Goal: Task Accomplishment & Management: Complete application form

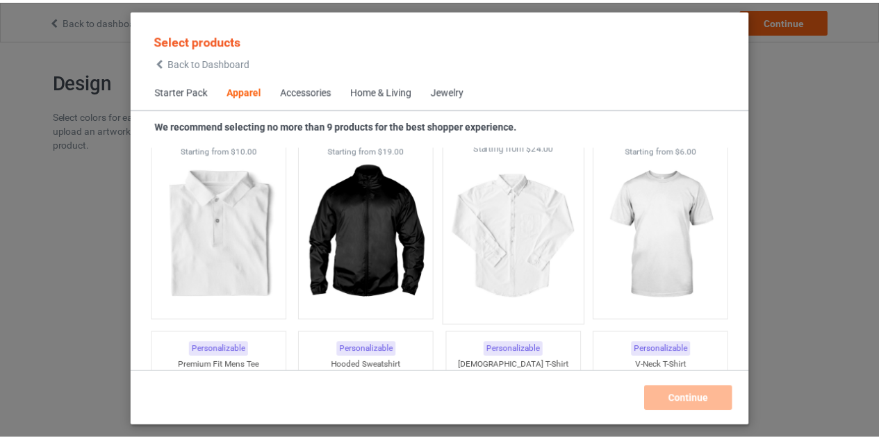
scroll to position [589, 0]
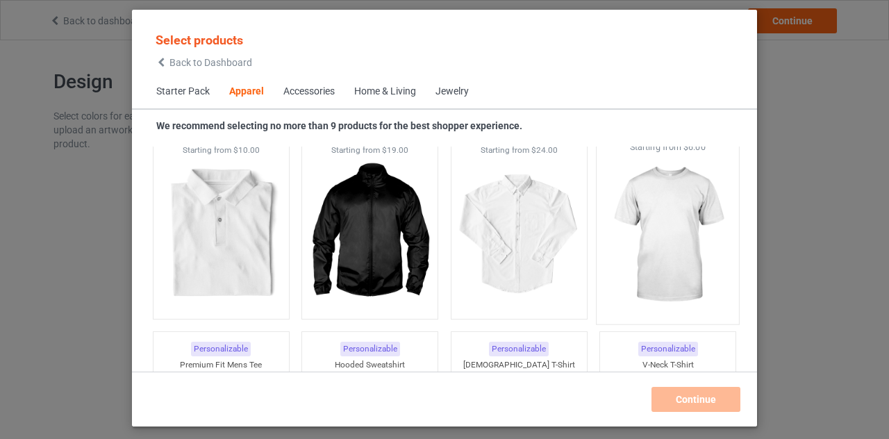
click at [703, 233] on img at bounding box center [668, 234] width 131 height 163
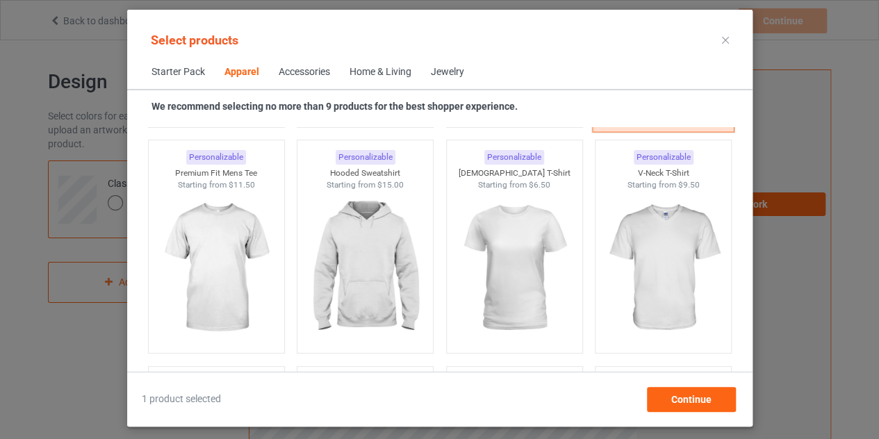
scroll to position [762, 0]
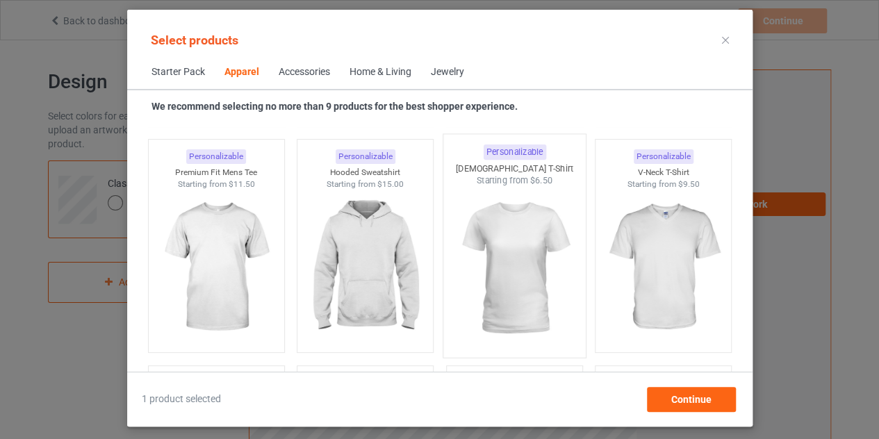
click at [513, 254] on img at bounding box center [514, 268] width 131 height 163
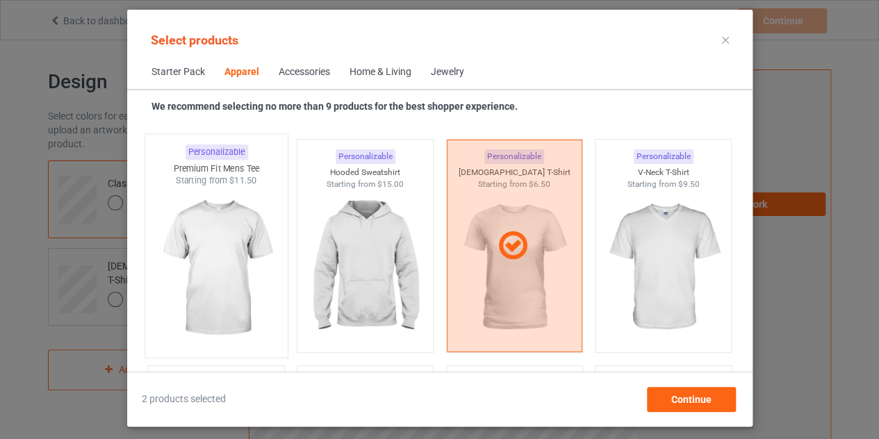
click at [249, 252] on img at bounding box center [216, 268] width 131 height 163
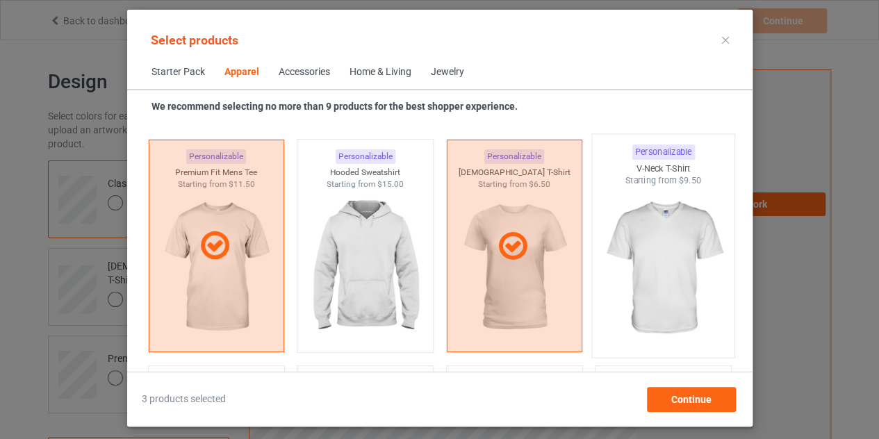
click at [668, 258] on img at bounding box center [662, 268] width 131 height 163
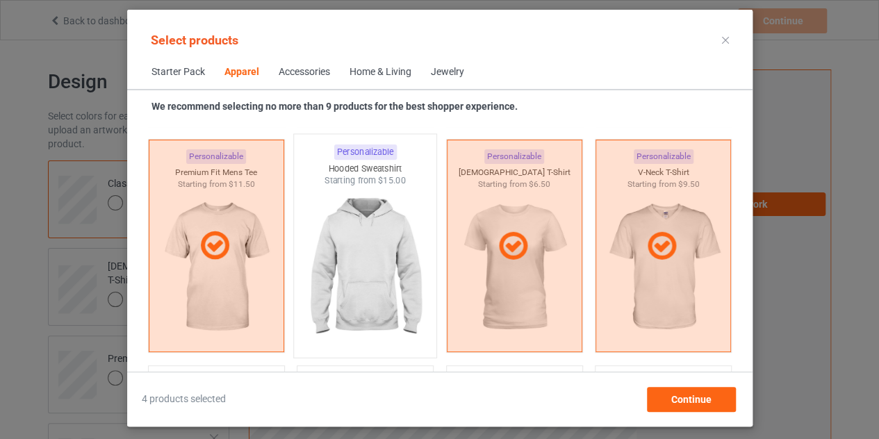
click at [375, 275] on img at bounding box center [364, 268] width 131 height 163
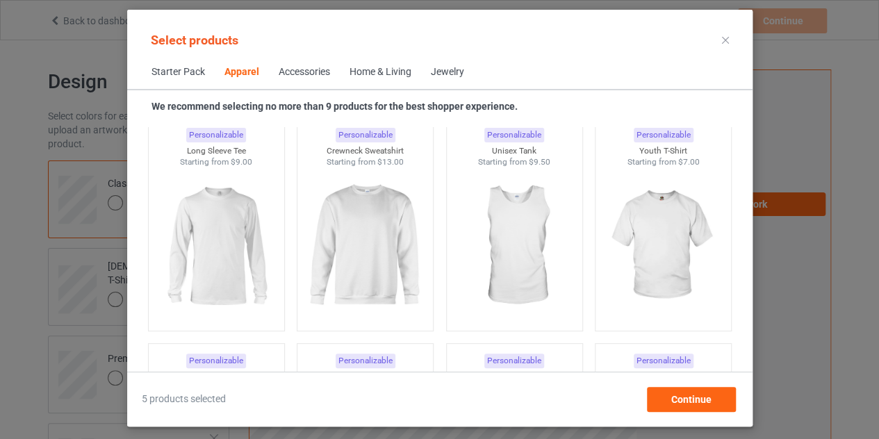
scroll to position [1011, 0]
click at [374, 274] on img at bounding box center [364, 245] width 131 height 163
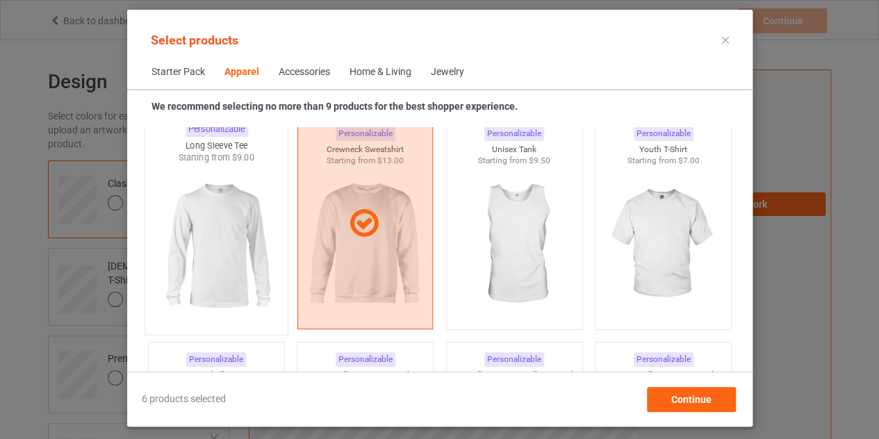
click at [232, 266] on img at bounding box center [216, 245] width 131 height 163
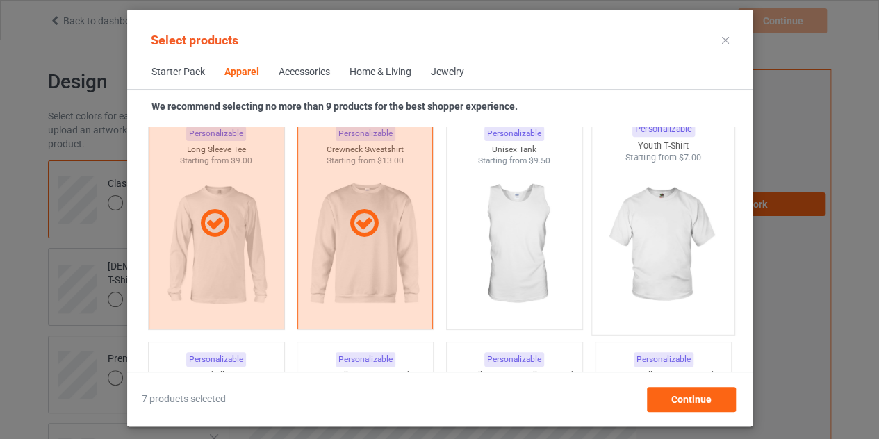
click at [639, 240] on img at bounding box center [662, 245] width 131 height 163
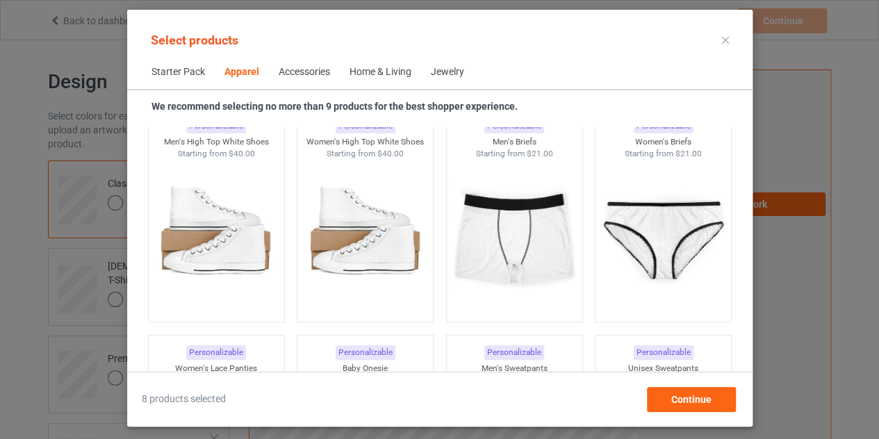
scroll to position [1702, 0]
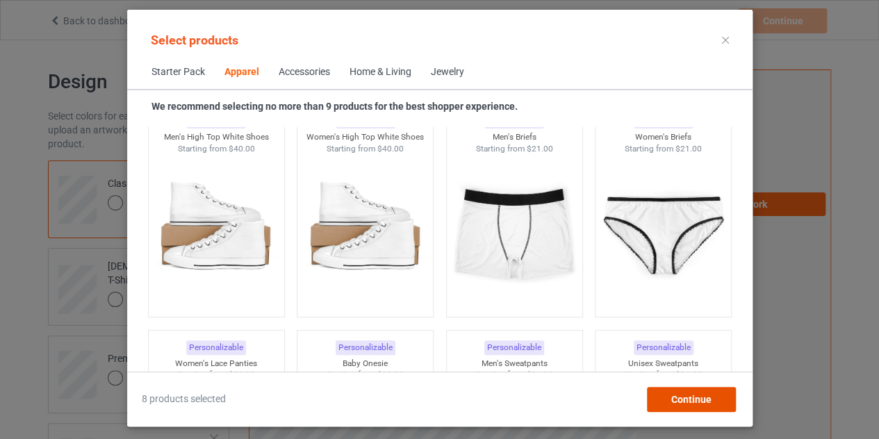
click at [695, 392] on div "Continue" at bounding box center [690, 399] width 89 height 25
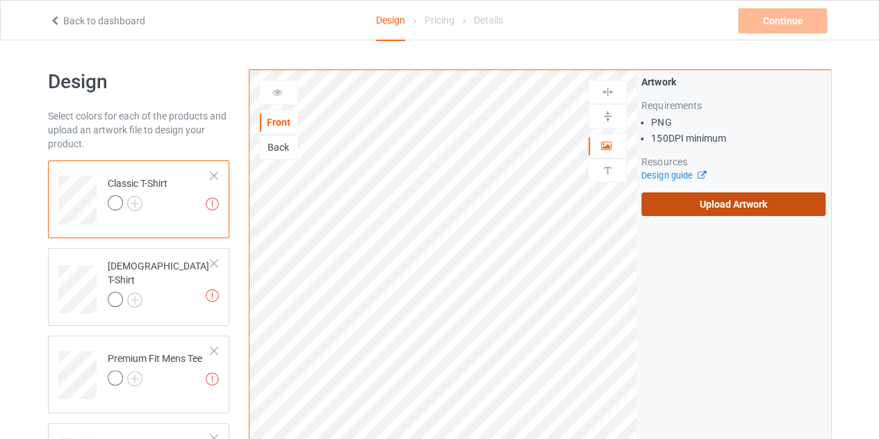
click at [713, 202] on label "Upload Artwork" at bounding box center [733, 204] width 184 height 24
click at [0, 0] on input "Upload Artwork" at bounding box center [0, 0] width 0 height 0
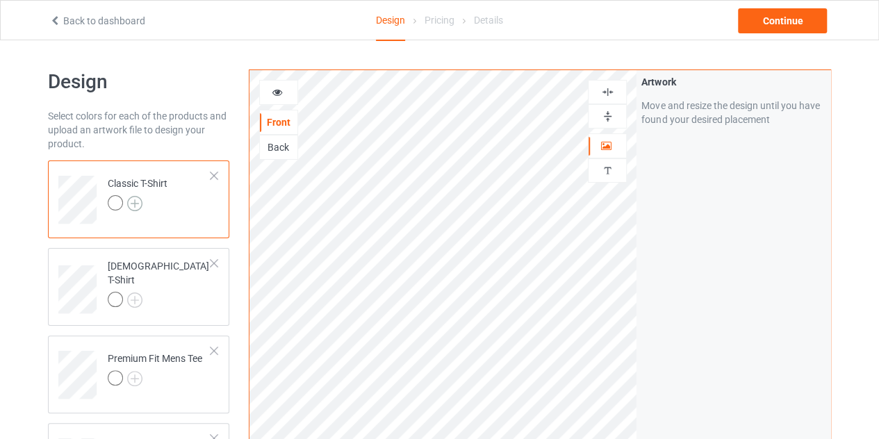
click at [130, 207] on img at bounding box center [134, 203] width 15 height 15
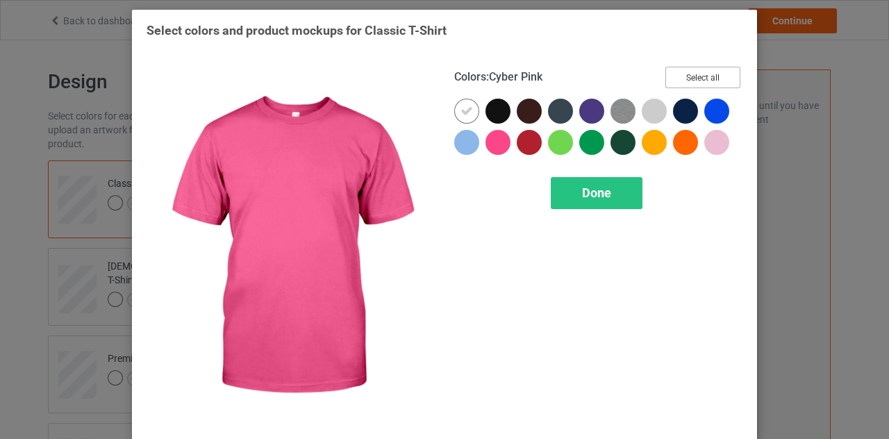
click at [698, 75] on button "Select all" at bounding box center [702, 78] width 75 height 22
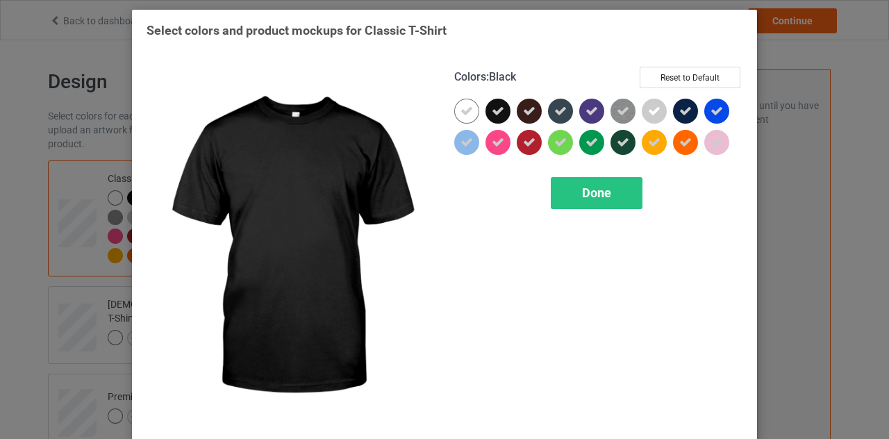
click at [492, 108] on icon at bounding box center [498, 111] width 13 height 13
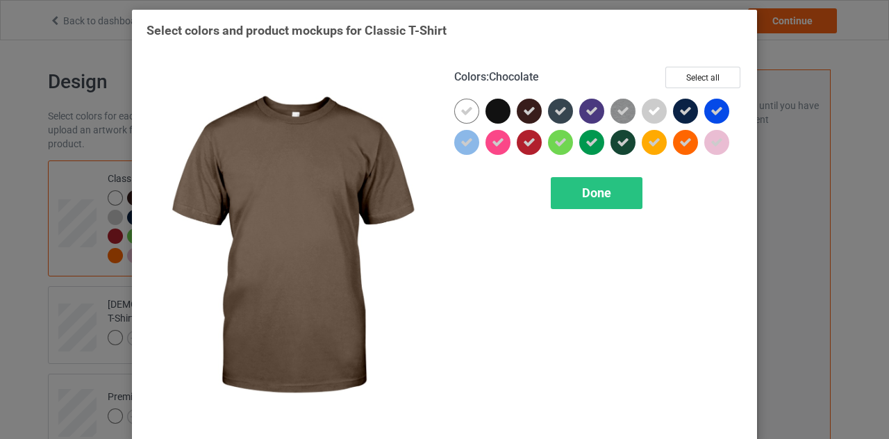
click at [523, 108] on icon at bounding box center [529, 111] width 13 height 13
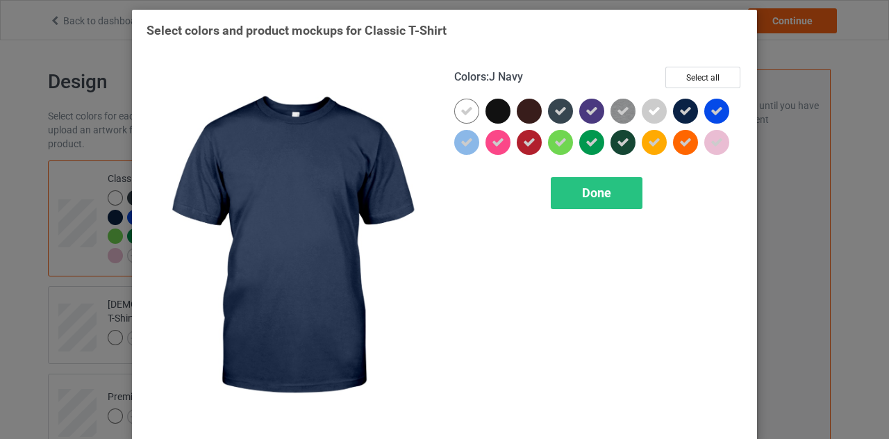
click at [686, 108] on div at bounding box center [685, 111] width 25 height 25
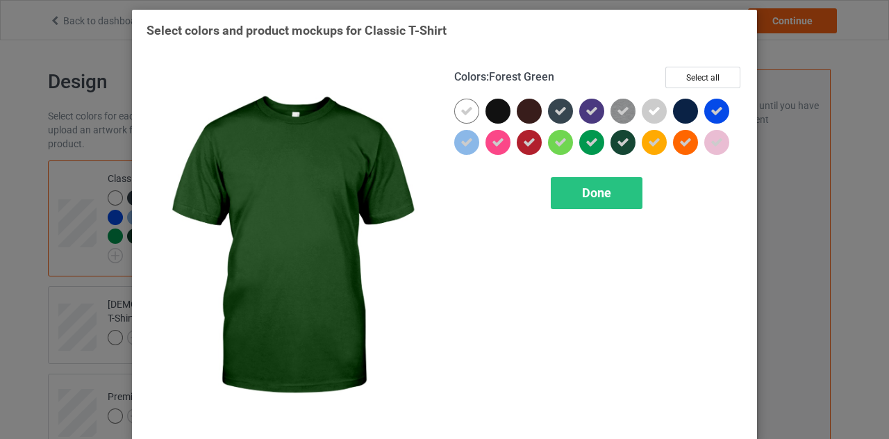
click at [611, 149] on div at bounding box center [622, 142] width 25 height 25
click at [605, 192] on span "Done" at bounding box center [596, 192] width 29 height 15
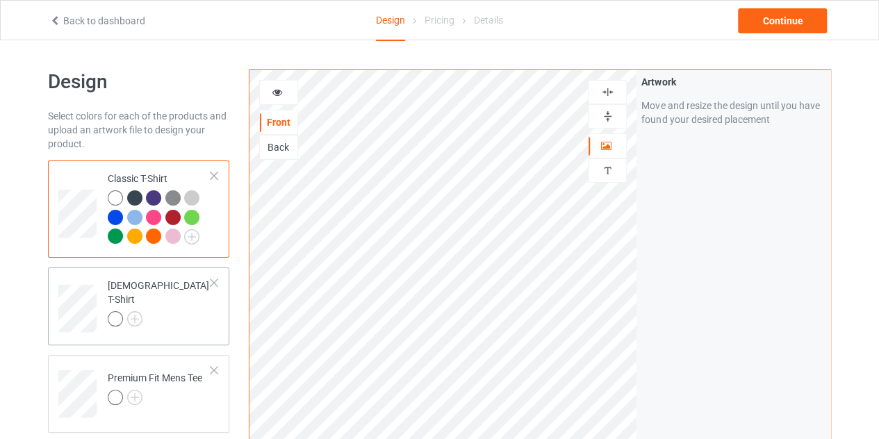
click at [136, 298] on div "[DEMOGRAPHIC_DATA] T-Shirt" at bounding box center [159, 302] width 103 height 47
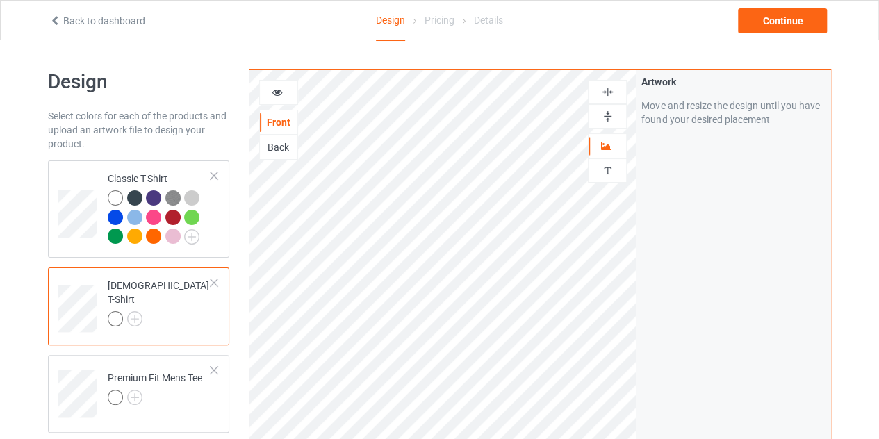
click at [139, 311] on div at bounding box center [159, 320] width 103 height 19
click at [135, 311] on img at bounding box center [134, 318] width 15 height 15
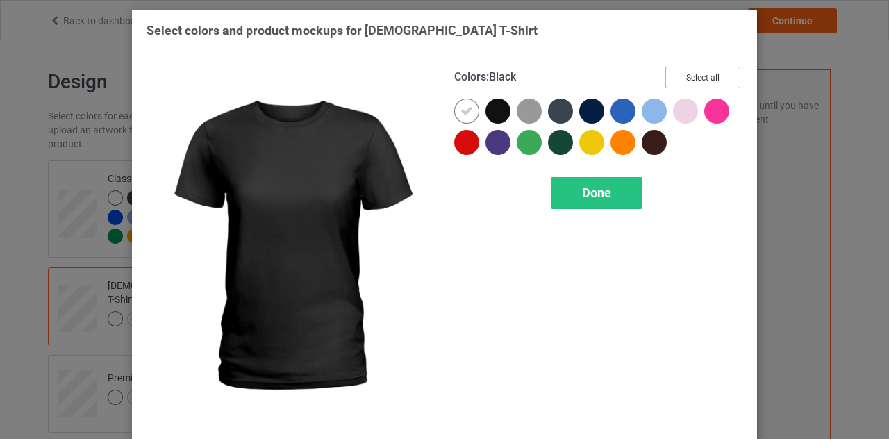
drag, startPoint x: 679, startPoint y: 72, endPoint x: 490, endPoint y: 108, distance: 192.3
click at [490, 108] on div "Colors : Black Select all Done" at bounding box center [599, 247] width 308 height 380
click at [490, 108] on div at bounding box center [497, 111] width 25 height 25
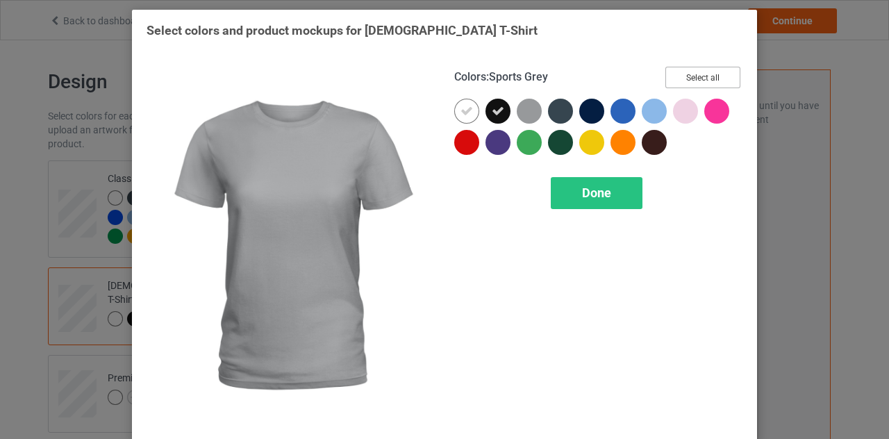
click at [695, 83] on button "Select all" at bounding box center [702, 78] width 75 height 22
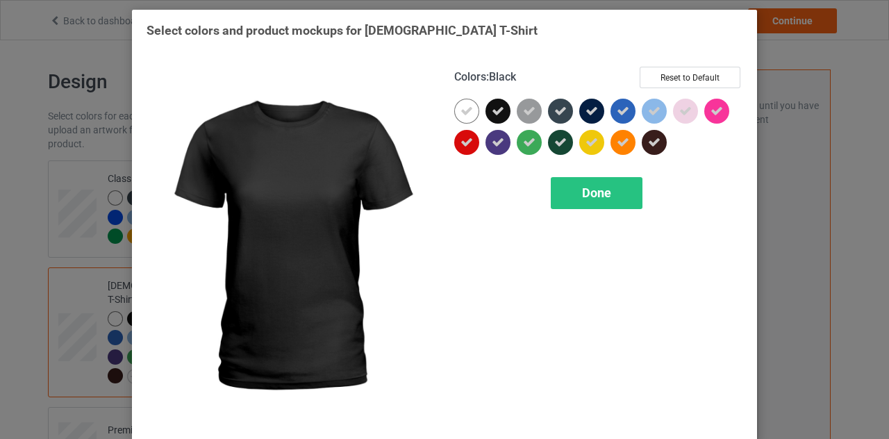
click at [485, 111] on div at bounding box center [497, 111] width 25 height 25
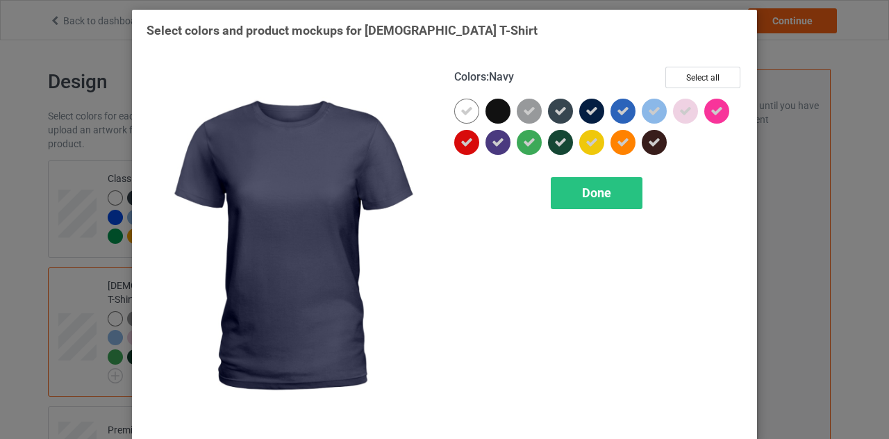
click at [592, 107] on icon at bounding box center [591, 111] width 13 height 13
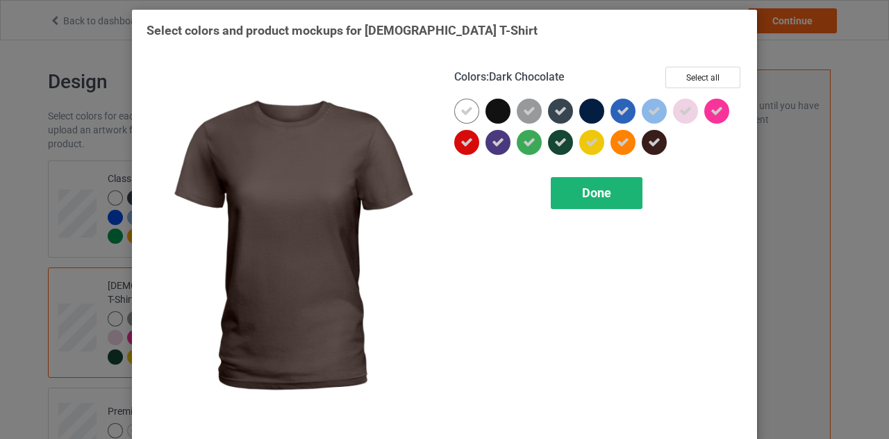
drag, startPoint x: 649, startPoint y: 141, endPoint x: 589, endPoint y: 204, distance: 87.0
click at [589, 204] on div "Colors : Dark Chocolate Select all Done" at bounding box center [599, 247] width 308 height 380
click at [589, 204] on div "Done" at bounding box center [597, 193] width 92 height 32
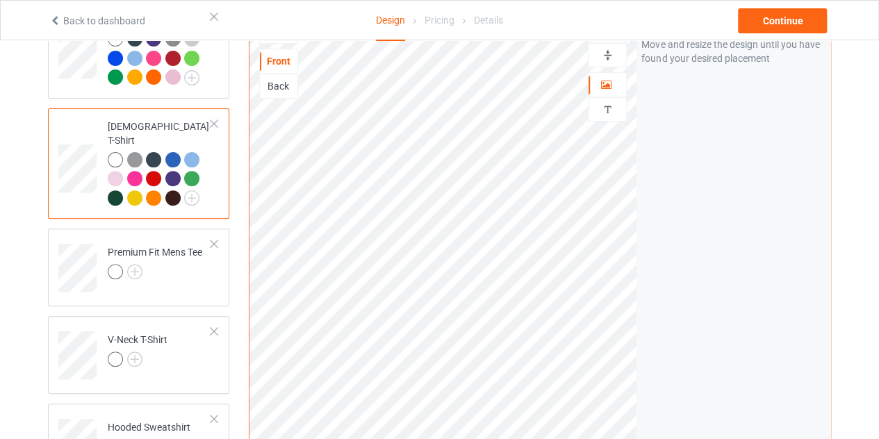
scroll to position [172, 0]
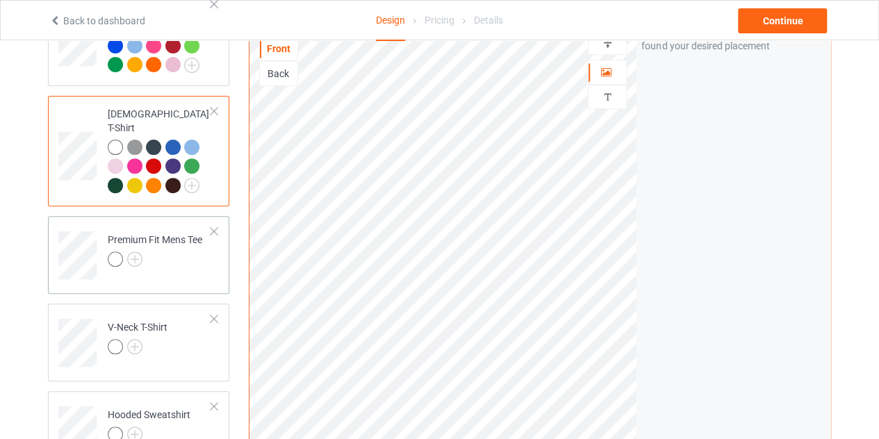
click at [147, 251] on div at bounding box center [155, 260] width 94 height 19
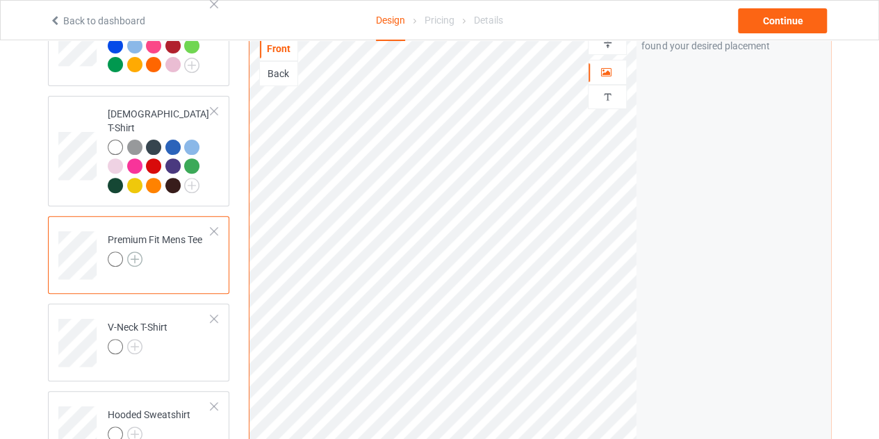
click at [133, 251] on img at bounding box center [134, 258] width 15 height 15
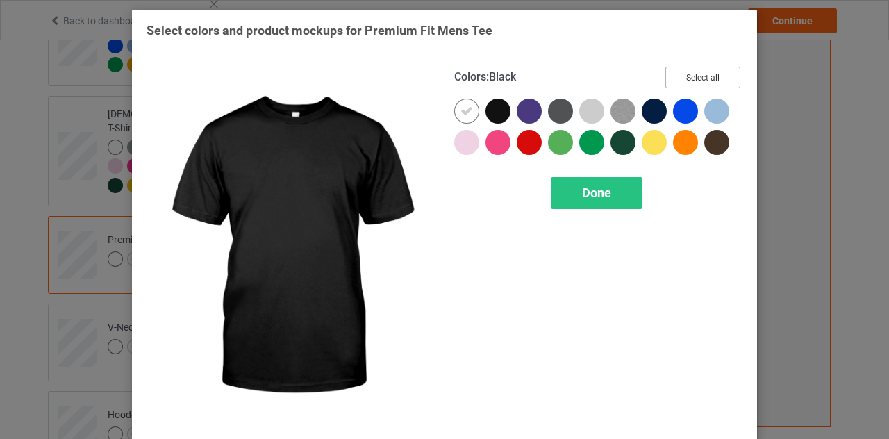
click at [673, 76] on button "Select all" at bounding box center [702, 78] width 75 height 22
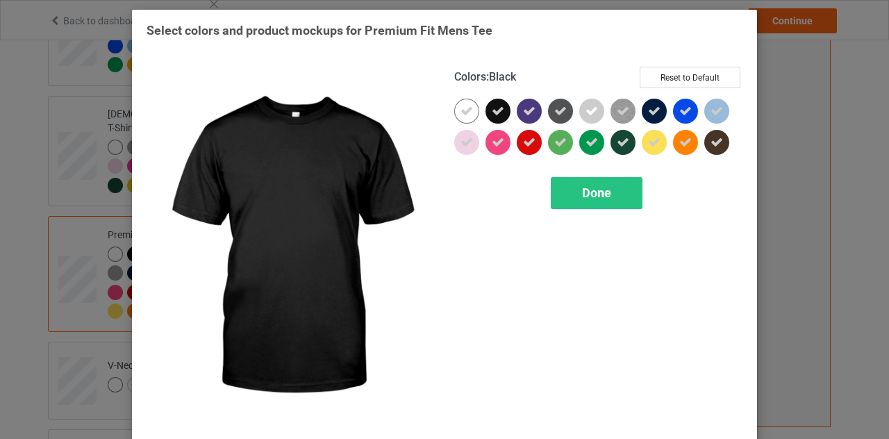
click at [489, 119] on div at bounding box center [497, 111] width 25 height 25
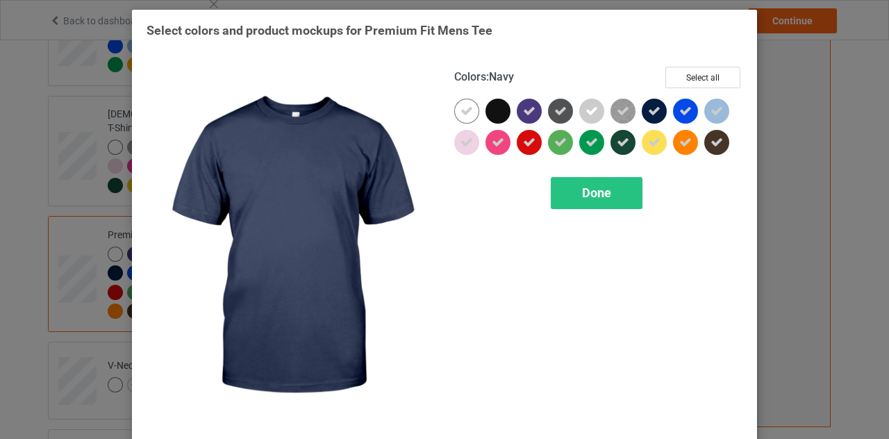
click at [643, 103] on div at bounding box center [654, 111] width 25 height 25
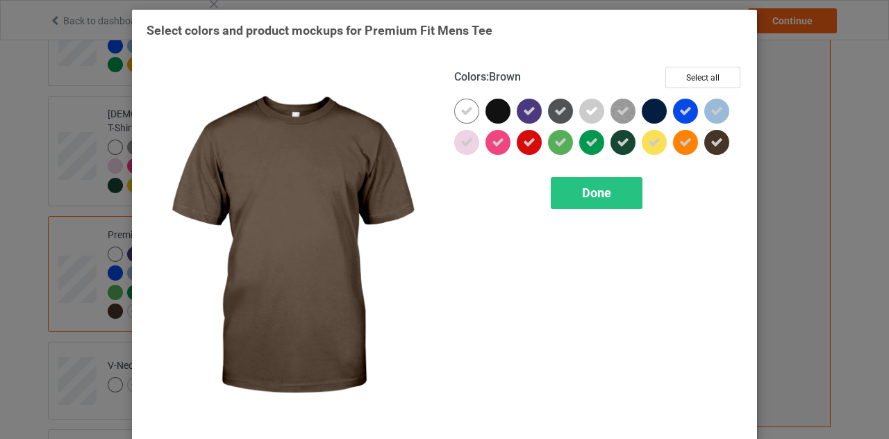
click at [711, 142] on icon at bounding box center [717, 142] width 13 height 13
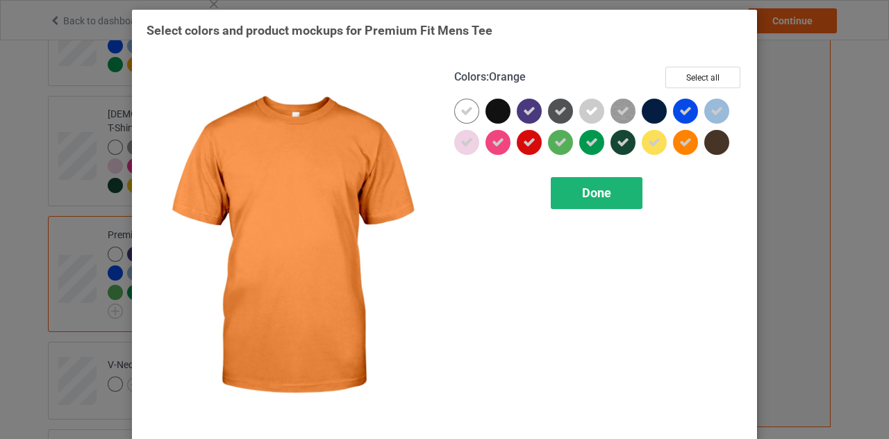
click at [620, 190] on div "Done" at bounding box center [597, 193] width 92 height 32
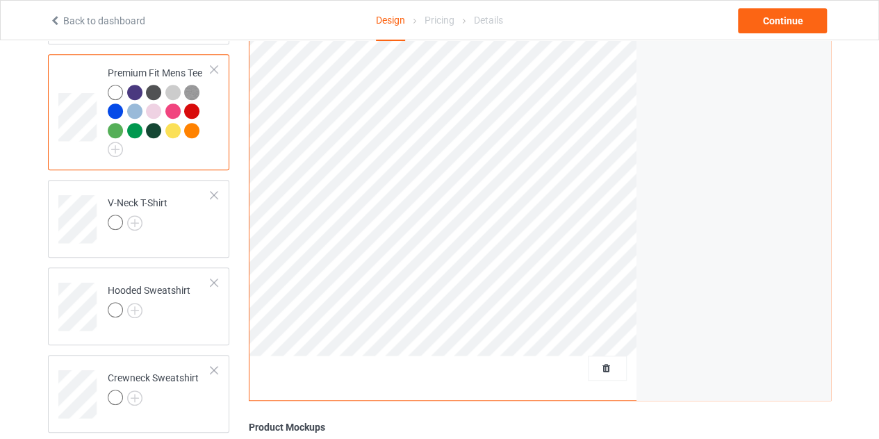
scroll to position [345, 0]
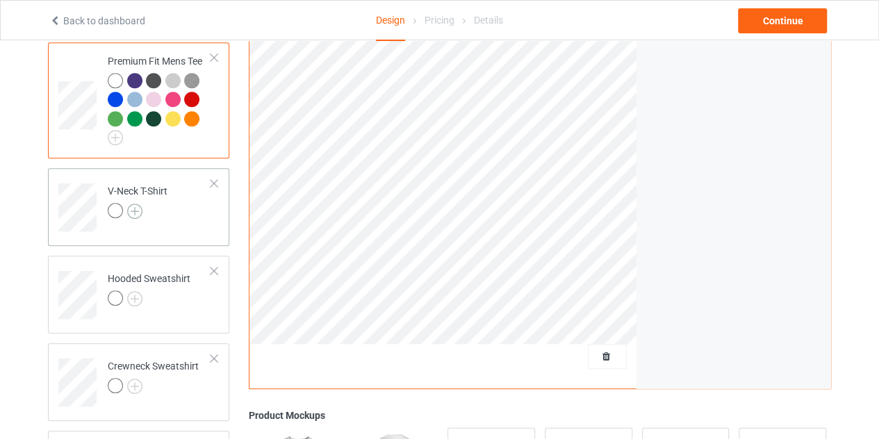
click at [131, 203] on img at bounding box center [134, 210] width 15 height 15
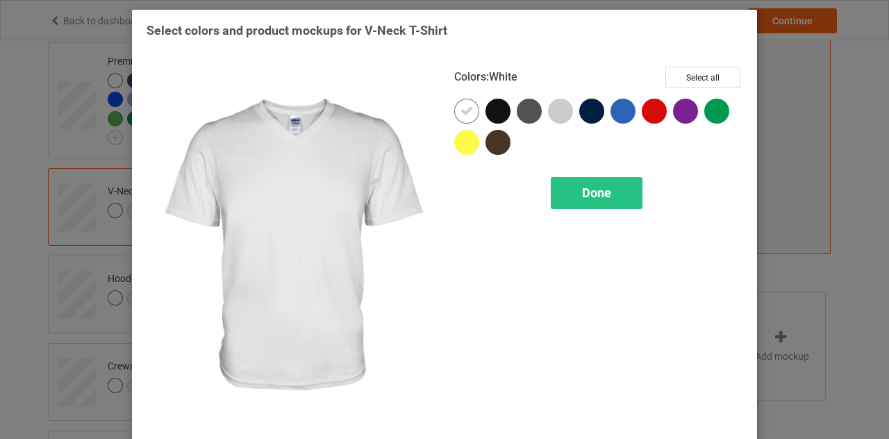
click at [688, 65] on div "Colors : White Select all Done" at bounding box center [599, 247] width 308 height 380
click at [688, 67] on button "Select all" at bounding box center [702, 78] width 75 height 22
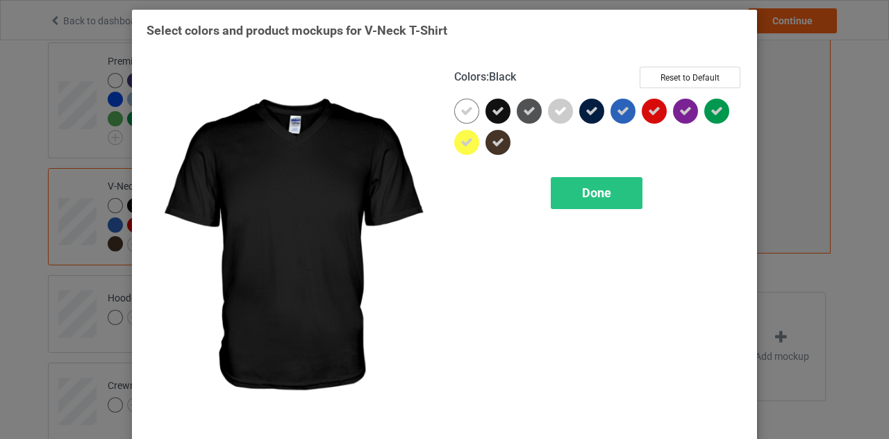
click at [492, 112] on icon at bounding box center [498, 111] width 13 height 13
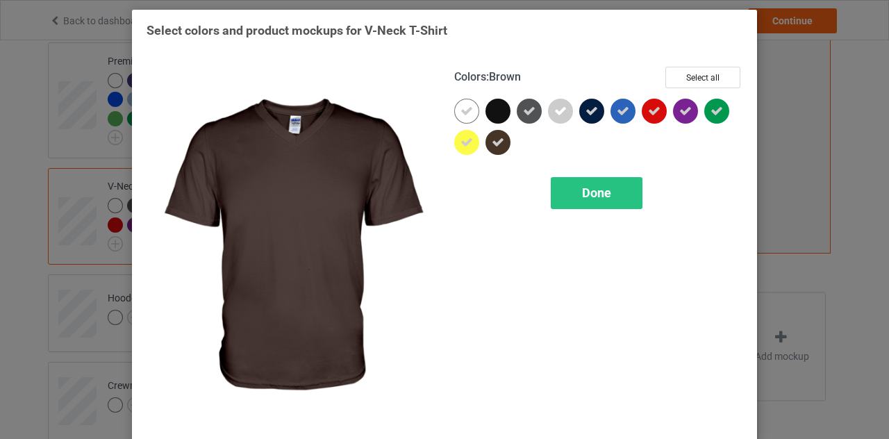
click at [500, 138] on div at bounding box center [497, 142] width 25 height 25
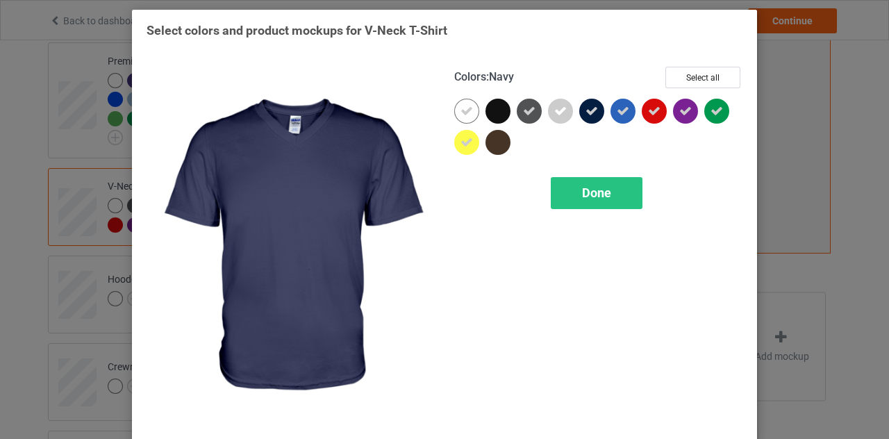
click at [589, 110] on icon at bounding box center [591, 111] width 13 height 13
click at [599, 183] on div "Done" at bounding box center [597, 193] width 92 height 32
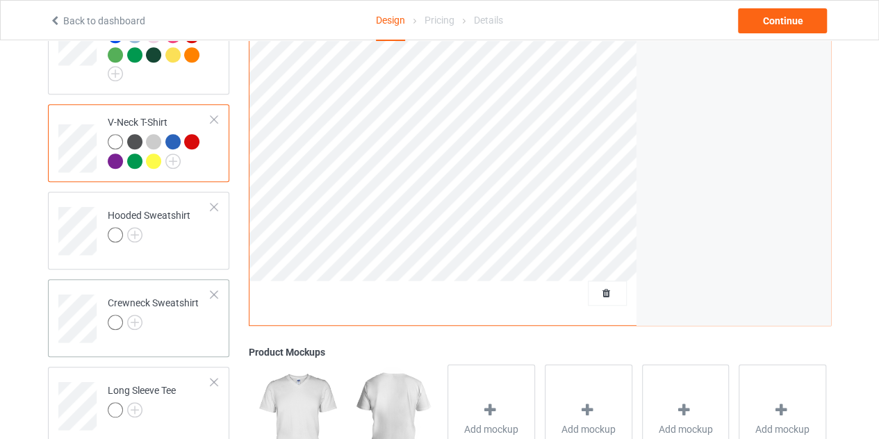
scroll to position [411, 0]
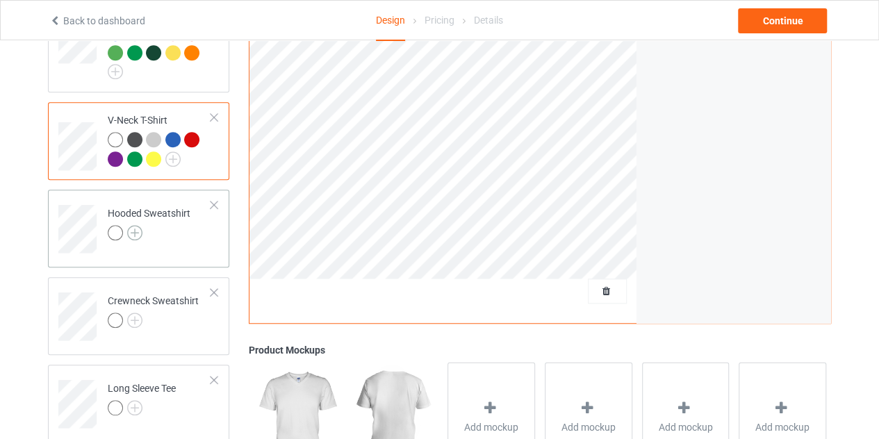
click at [140, 225] on img at bounding box center [134, 232] width 15 height 15
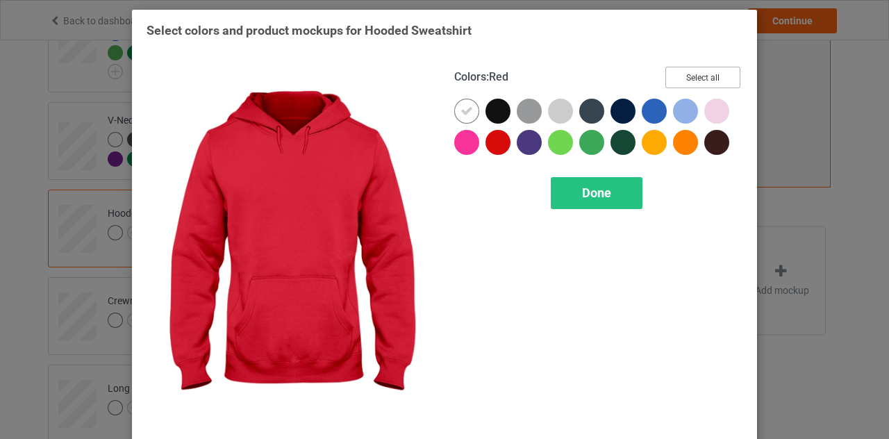
click at [713, 74] on button "Select all" at bounding box center [702, 78] width 75 height 22
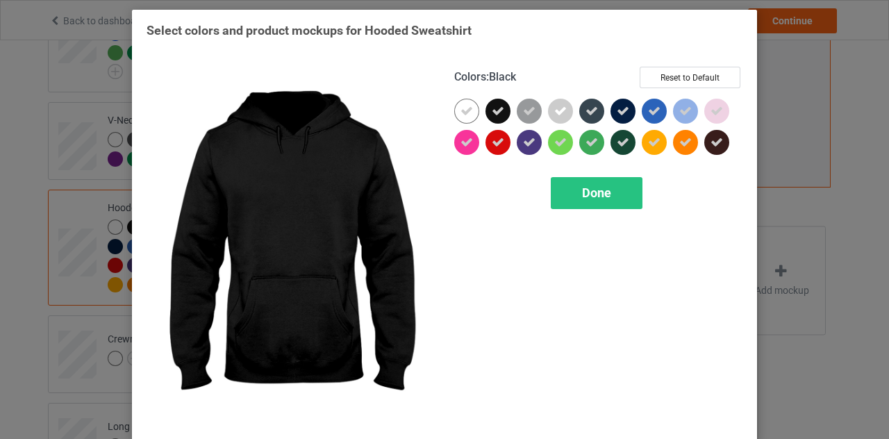
click at [493, 105] on icon at bounding box center [498, 111] width 13 height 13
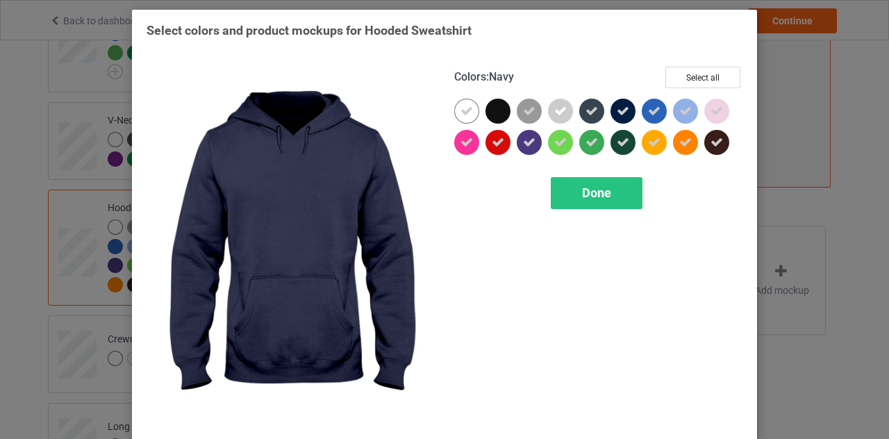
click at [617, 112] on icon at bounding box center [623, 111] width 13 height 13
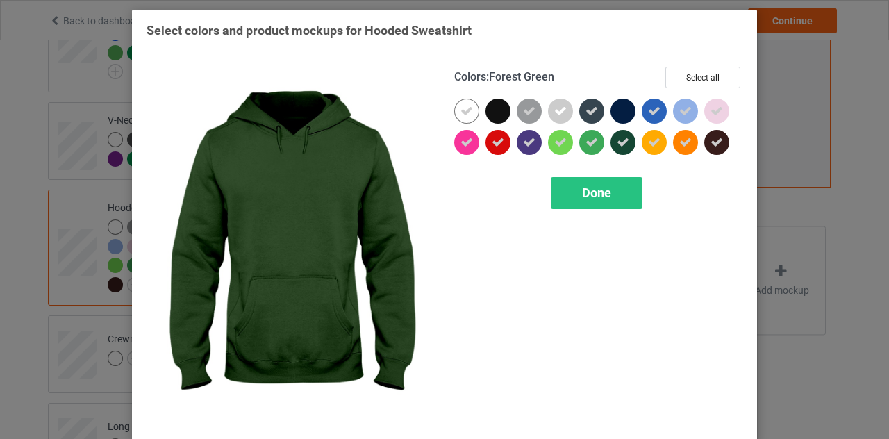
click at [620, 133] on div at bounding box center [622, 142] width 25 height 25
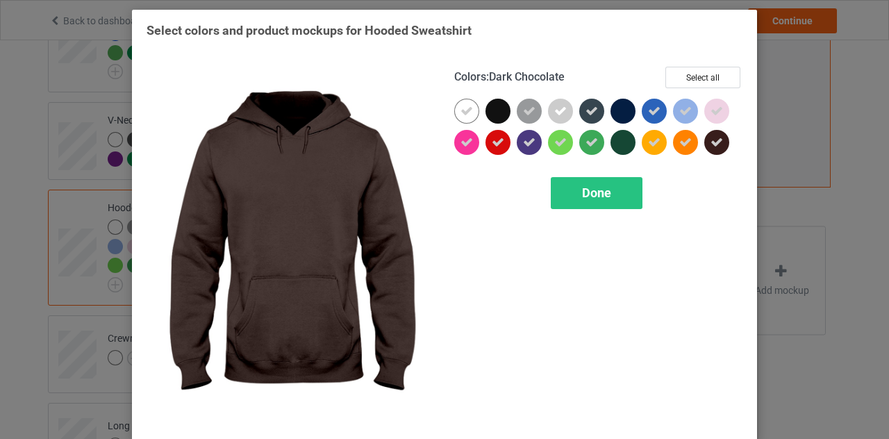
click at [715, 144] on icon at bounding box center [717, 142] width 13 height 13
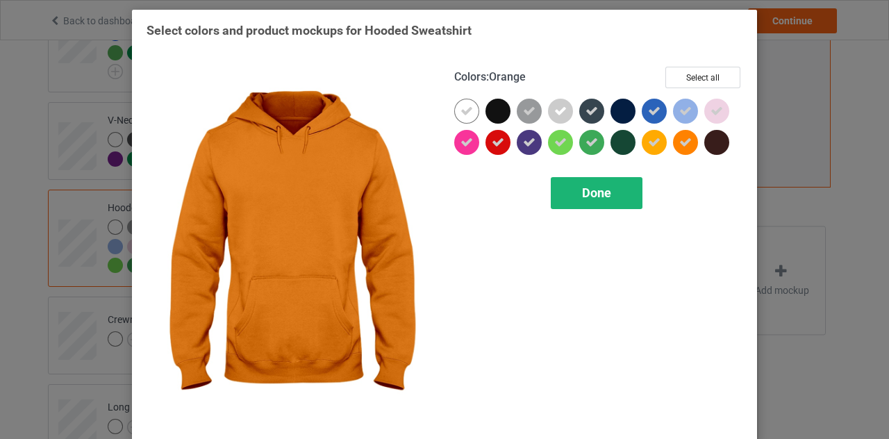
click at [600, 206] on div "Done" at bounding box center [597, 193] width 92 height 32
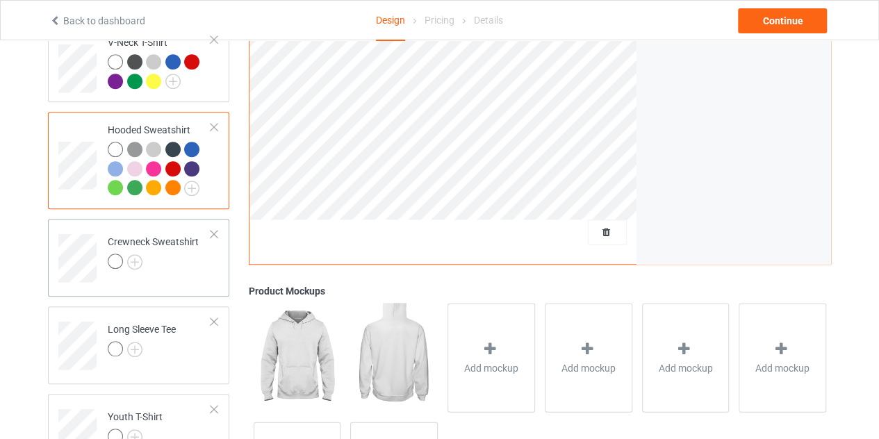
scroll to position [490, 0]
click at [143, 253] on div at bounding box center [153, 262] width 91 height 19
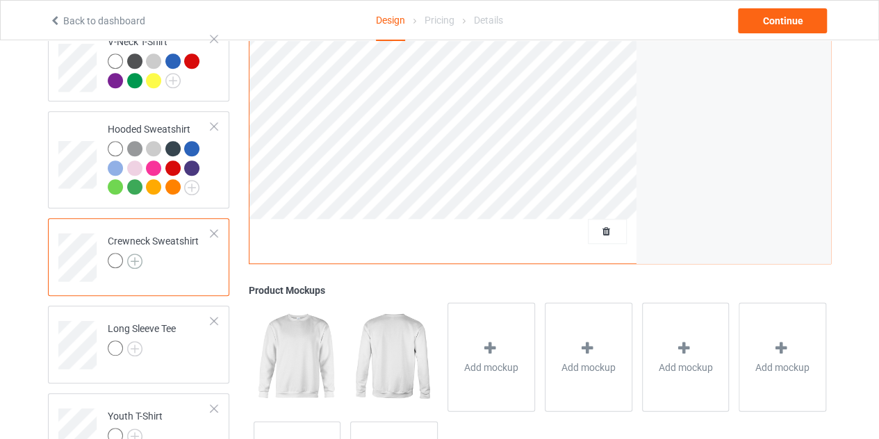
click at [132, 254] on img at bounding box center [134, 261] width 15 height 15
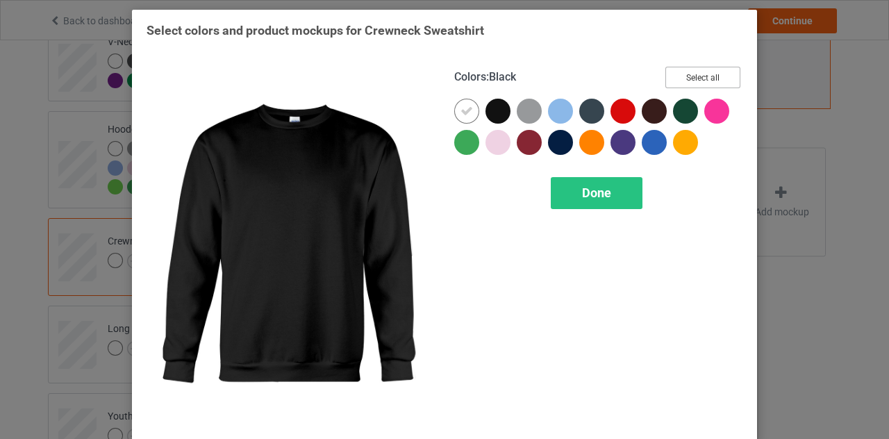
click at [674, 77] on button "Select all" at bounding box center [702, 78] width 75 height 22
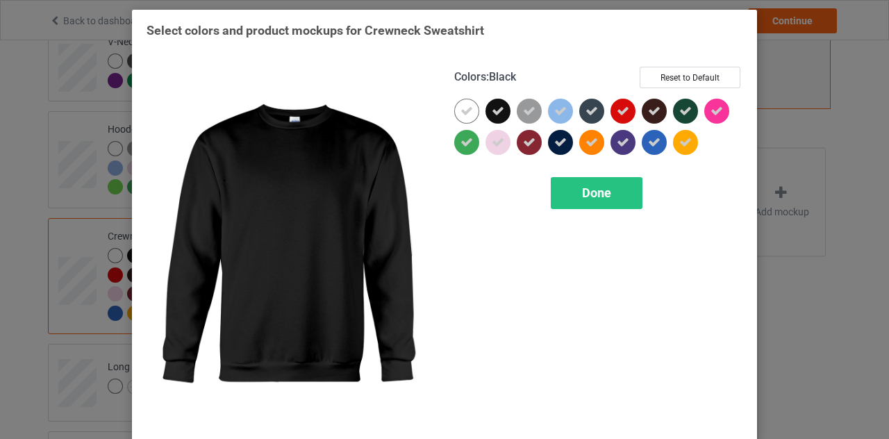
click at [492, 110] on icon at bounding box center [498, 111] width 13 height 13
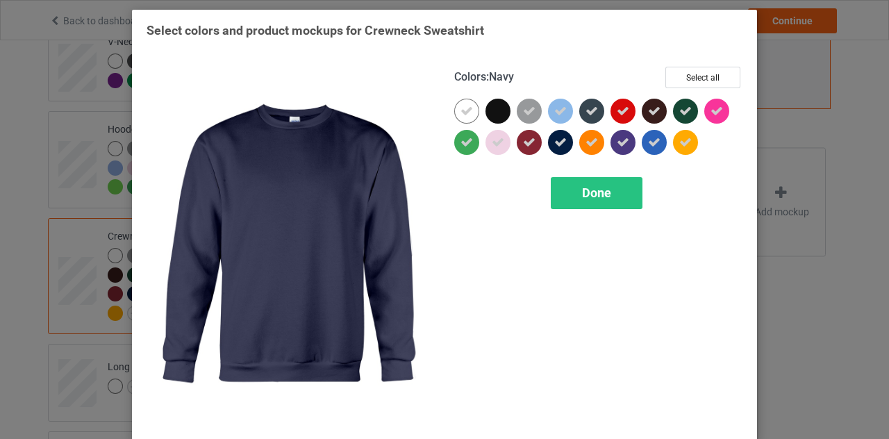
click at [554, 140] on icon at bounding box center [560, 142] width 13 height 13
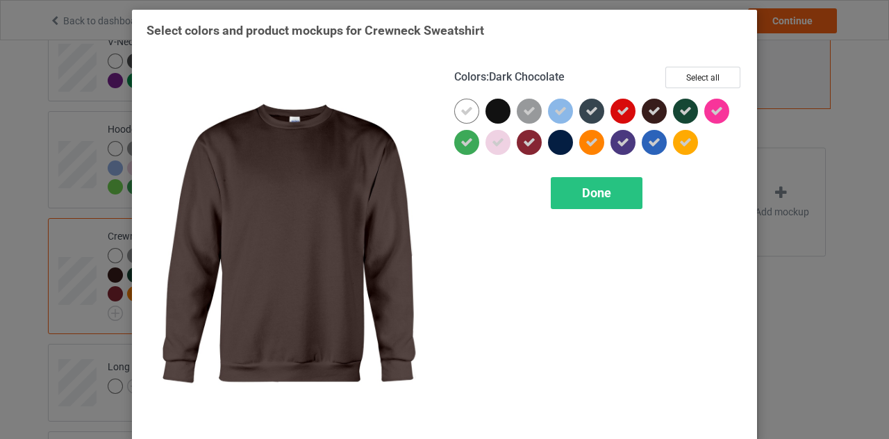
click at [656, 117] on div at bounding box center [654, 111] width 25 height 25
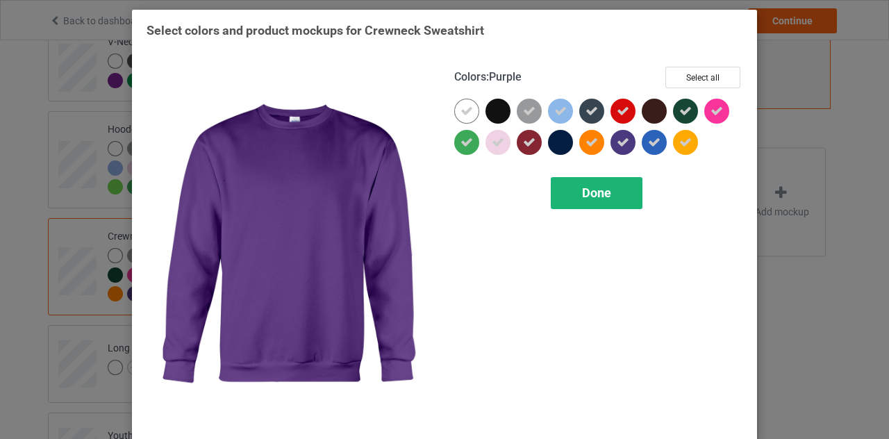
click at [601, 182] on div "Done" at bounding box center [597, 193] width 92 height 32
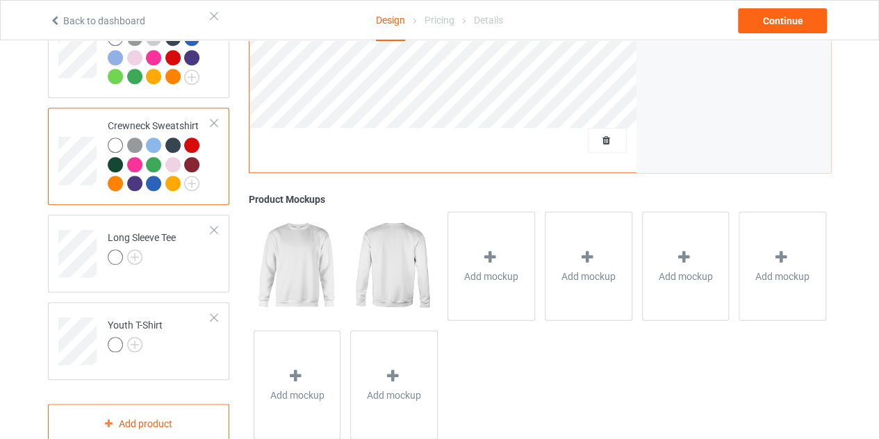
scroll to position [619, 0]
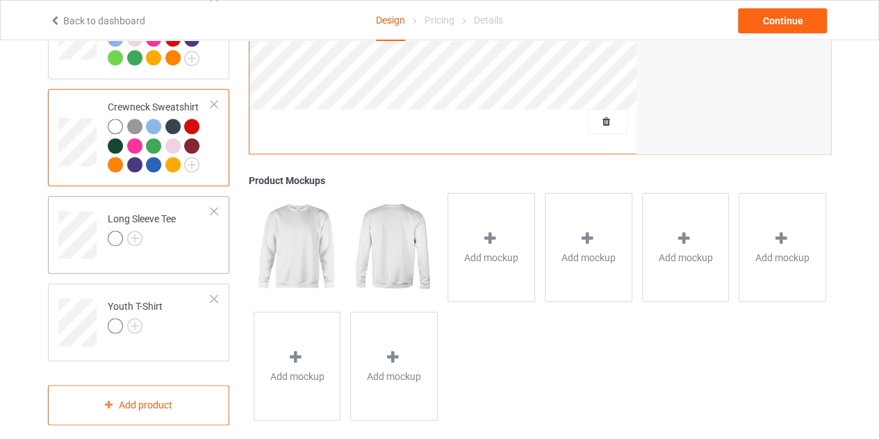
click at [142, 231] on div at bounding box center [142, 240] width 68 height 19
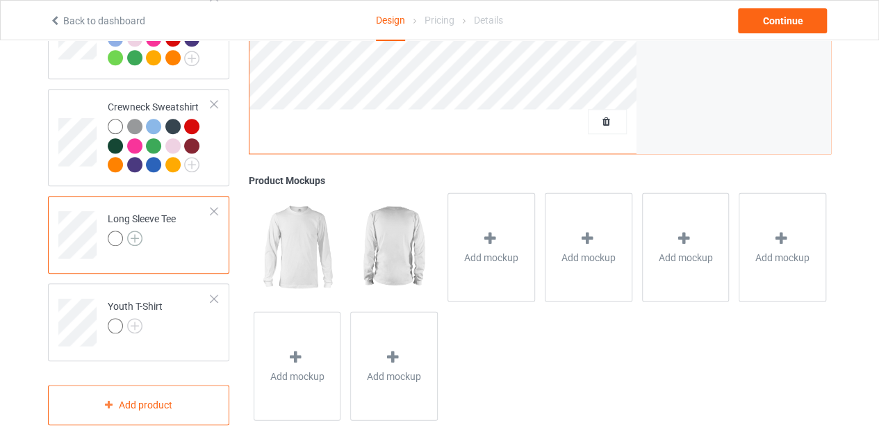
click at [139, 231] on img at bounding box center [134, 238] width 15 height 15
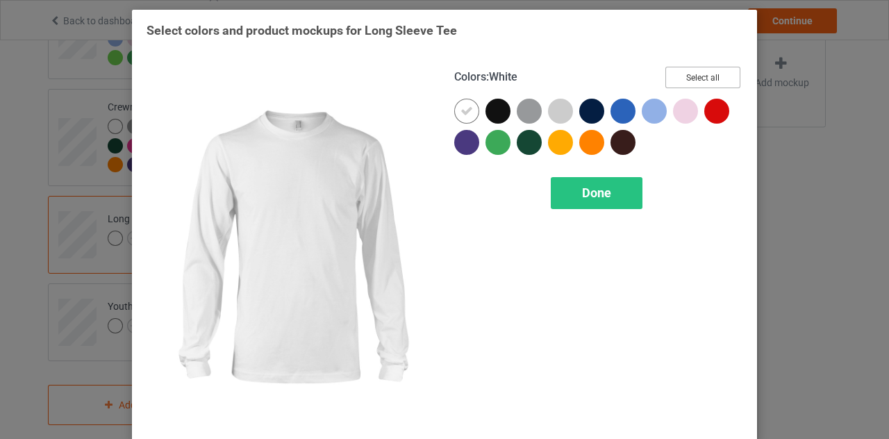
click at [686, 83] on button "Select all" at bounding box center [702, 78] width 75 height 22
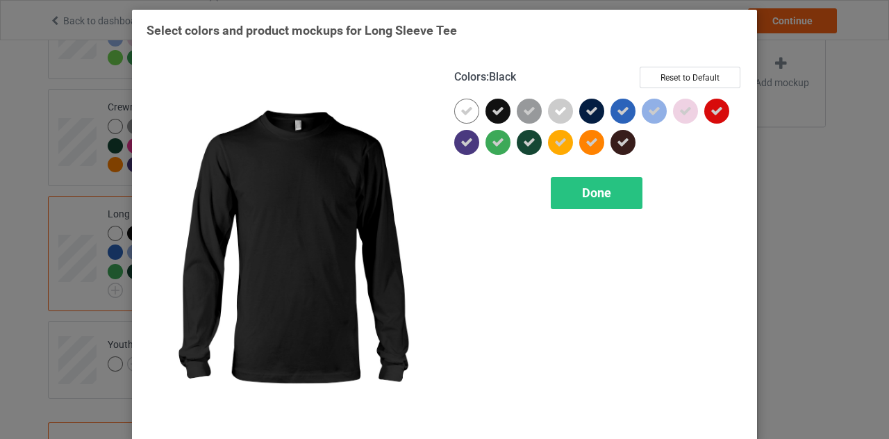
click at [495, 107] on icon at bounding box center [498, 111] width 13 height 13
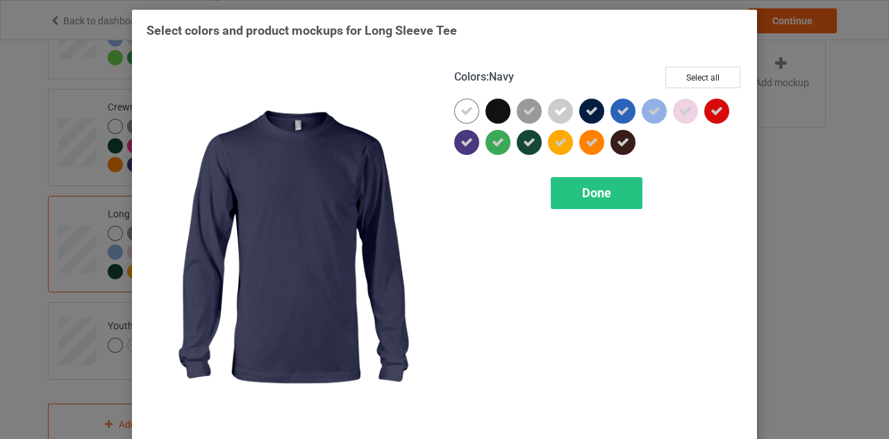
click at [590, 112] on icon at bounding box center [591, 111] width 13 height 13
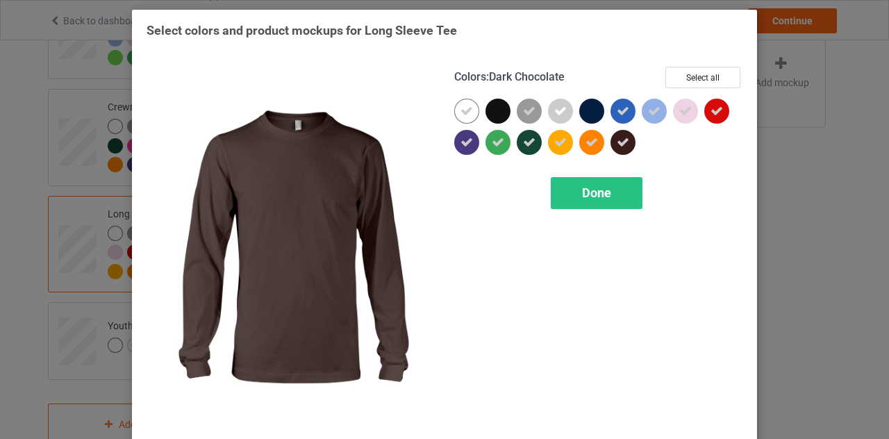
click at [616, 134] on div at bounding box center [622, 142] width 25 height 25
click at [598, 191] on span "Done" at bounding box center [596, 192] width 29 height 15
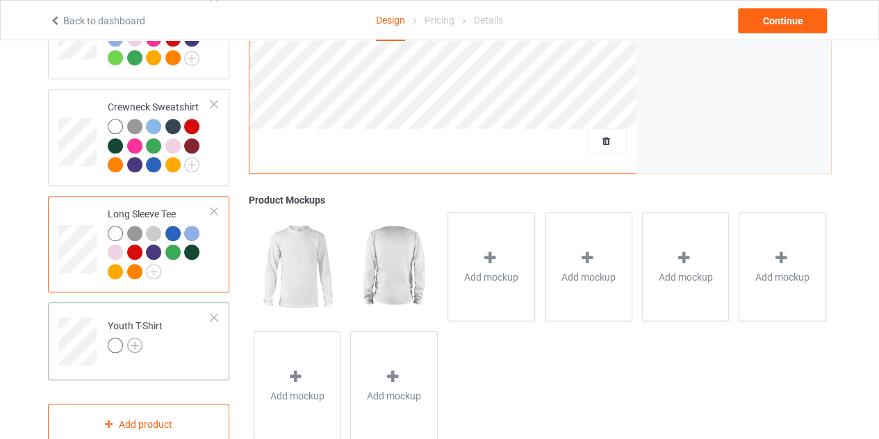
click at [130, 338] on img at bounding box center [134, 345] width 15 height 15
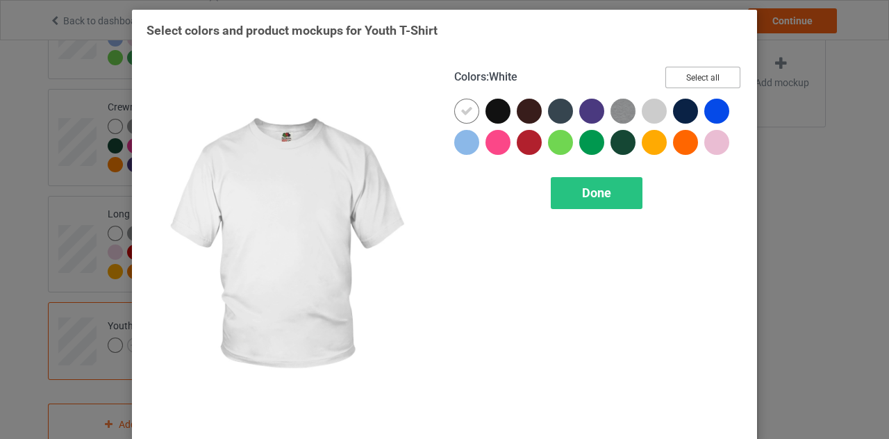
click at [693, 77] on button "Select all" at bounding box center [702, 78] width 75 height 22
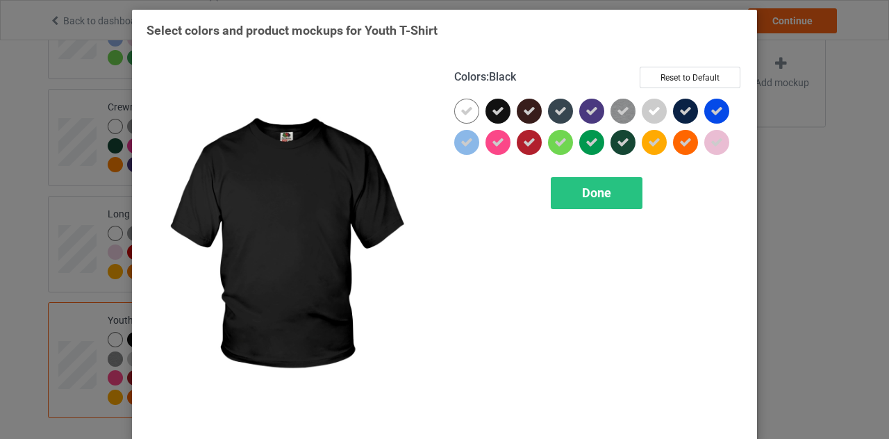
click at [492, 112] on icon at bounding box center [498, 111] width 13 height 13
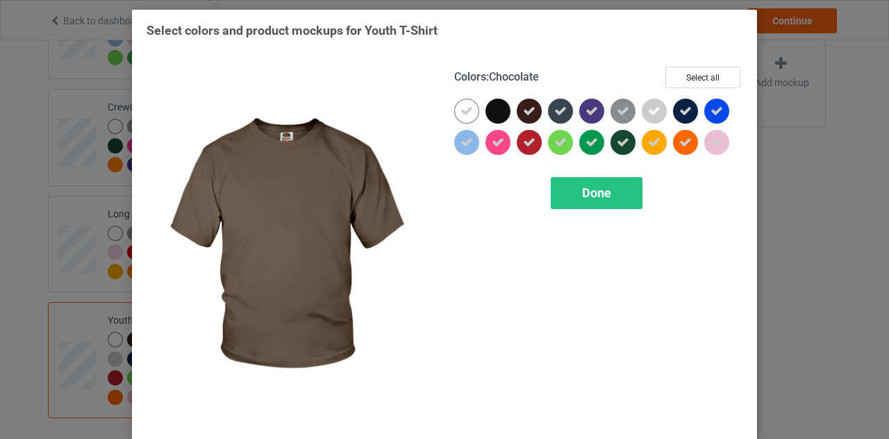
click at [523, 110] on icon at bounding box center [529, 111] width 13 height 13
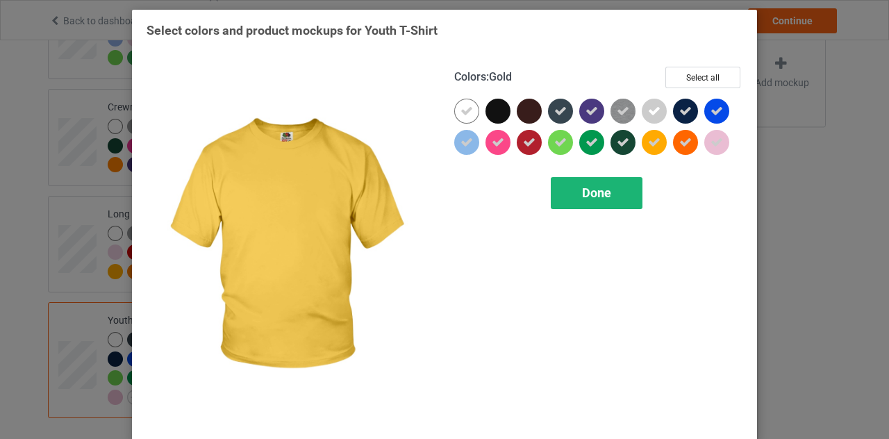
drag, startPoint x: 681, startPoint y: 111, endPoint x: 604, endPoint y: 188, distance: 108.5
click at [604, 188] on div "Colors : Gold Select all Done" at bounding box center [599, 247] width 308 height 380
click at [604, 188] on span "Done" at bounding box center [596, 192] width 29 height 15
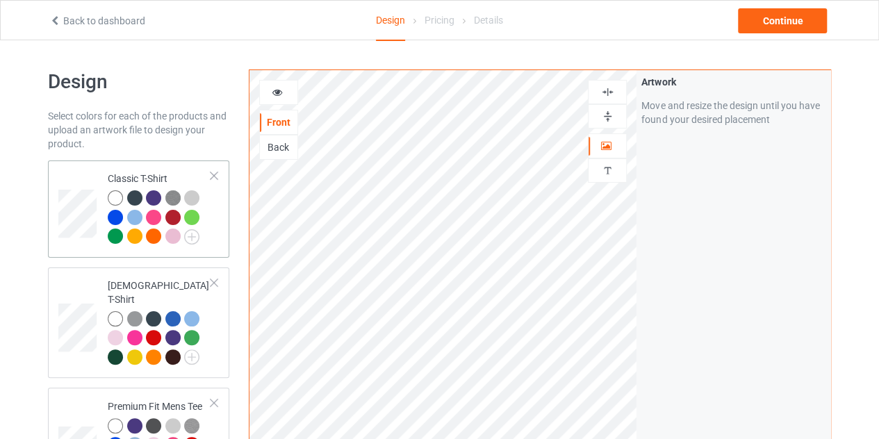
click at [74, 181] on td at bounding box center [79, 209] width 42 height 86
click at [281, 91] on icon at bounding box center [278, 90] width 12 height 10
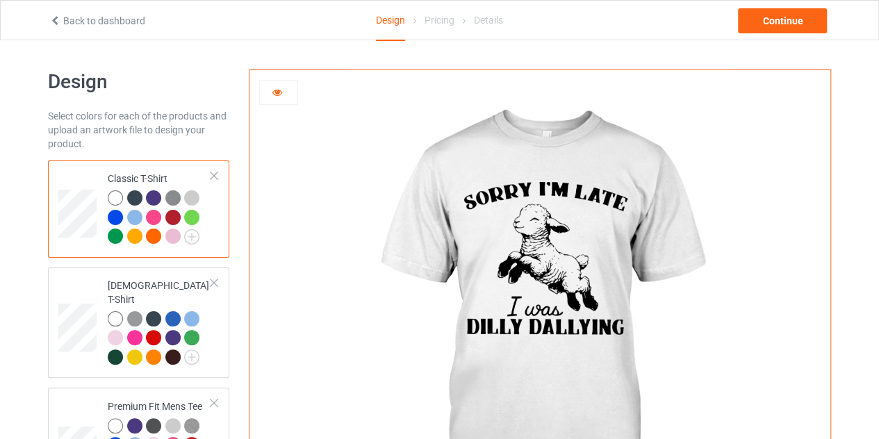
click at [283, 88] on div at bounding box center [279, 92] width 38 height 14
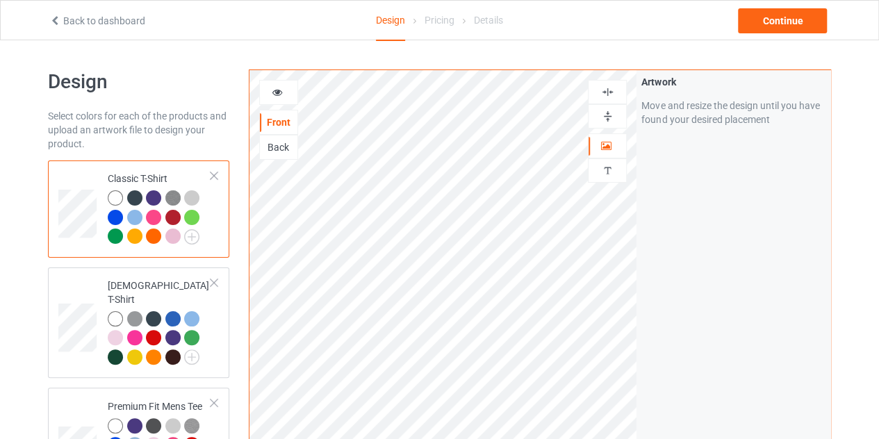
click at [267, 101] on div at bounding box center [278, 92] width 39 height 25
click at [274, 94] on icon at bounding box center [278, 90] width 12 height 10
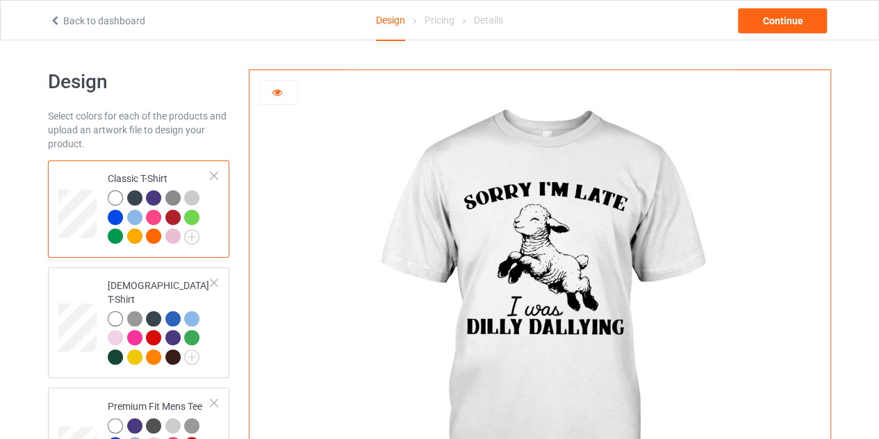
click at [136, 201] on div at bounding box center [134, 197] width 15 height 15
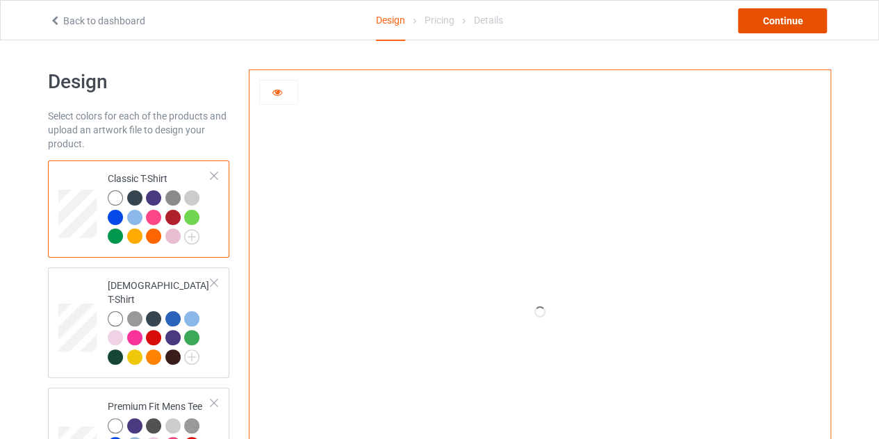
click at [770, 22] on div "Continue" at bounding box center [782, 20] width 89 height 25
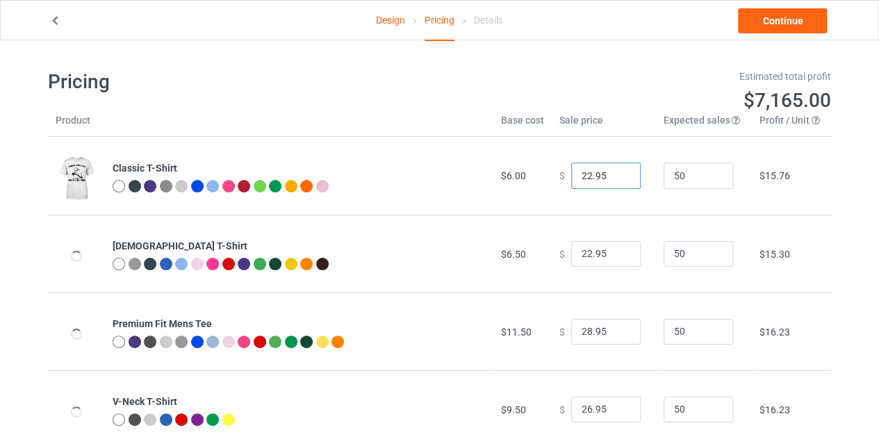
click at [582, 171] on input "22.95" at bounding box center [605, 176] width 69 height 26
click at [613, 181] on input "21.95" at bounding box center [605, 176] width 69 height 26
click at [613, 181] on input "20.95" at bounding box center [605, 176] width 69 height 26
click at [613, 181] on input "19.95" at bounding box center [605, 176] width 69 height 26
click at [613, 181] on input "18.95" at bounding box center [605, 176] width 69 height 26
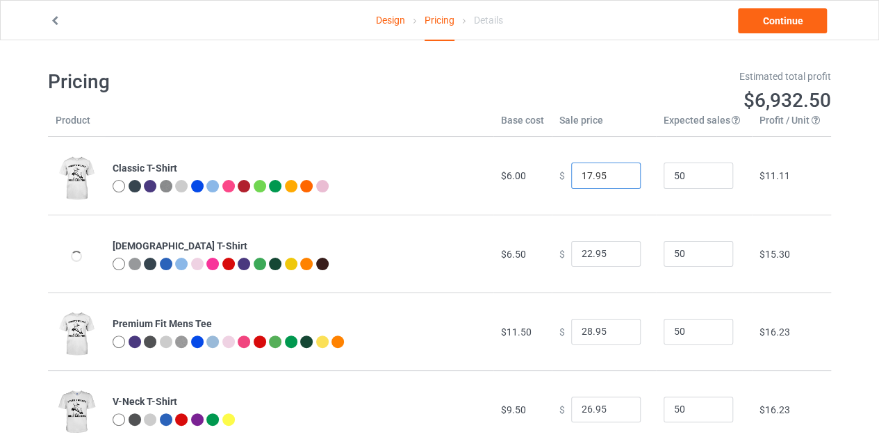
type input "17.95"
click at [613, 181] on input "17.95" at bounding box center [605, 176] width 69 height 26
click at [804, 22] on link "Continue" at bounding box center [782, 20] width 89 height 25
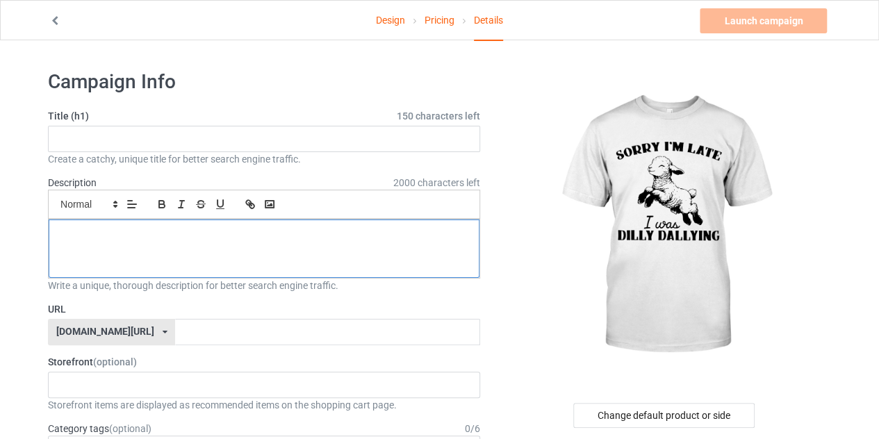
click at [363, 265] on div at bounding box center [264, 248] width 431 height 58
click at [257, 156] on div "Create a catchy, unique title for better search engine traffic." at bounding box center [264, 159] width 432 height 14
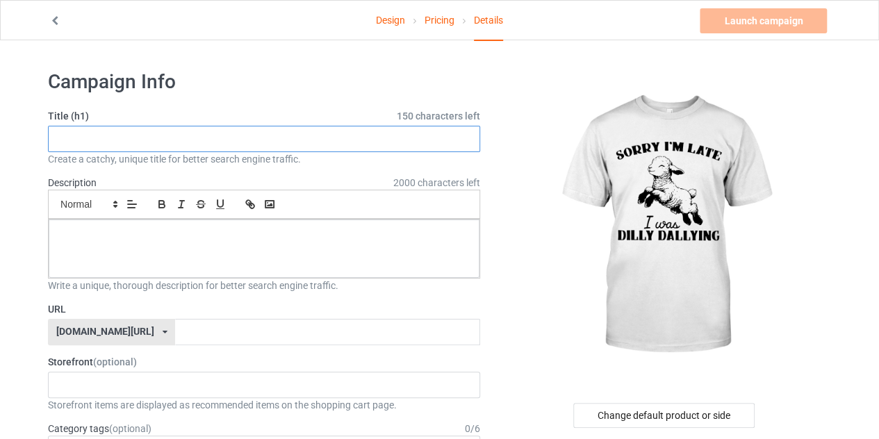
click at [247, 149] on input "text" at bounding box center [264, 139] width 432 height 26
click at [246, 147] on input "sorry i'm late i was dilly dallying shirt" at bounding box center [264, 139] width 432 height 26
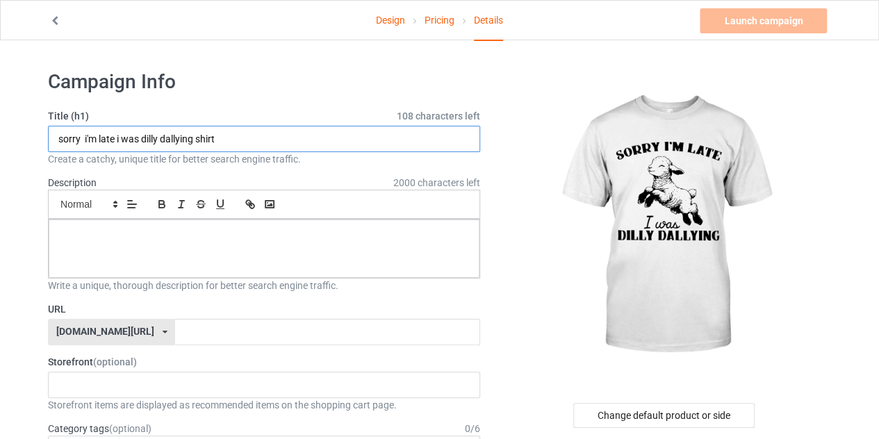
click at [246, 147] on input "sorry i'm late i was dilly dallying shirt" at bounding box center [264, 139] width 432 height 26
type input "sorry i'm late i was dilly dallying shirt"
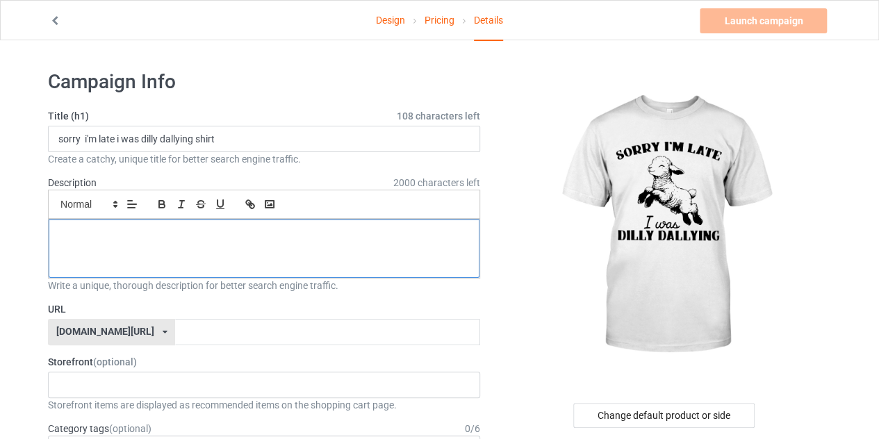
click at [250, 238] on p at bounding box center [264, 235] width 408 height 13
paste div
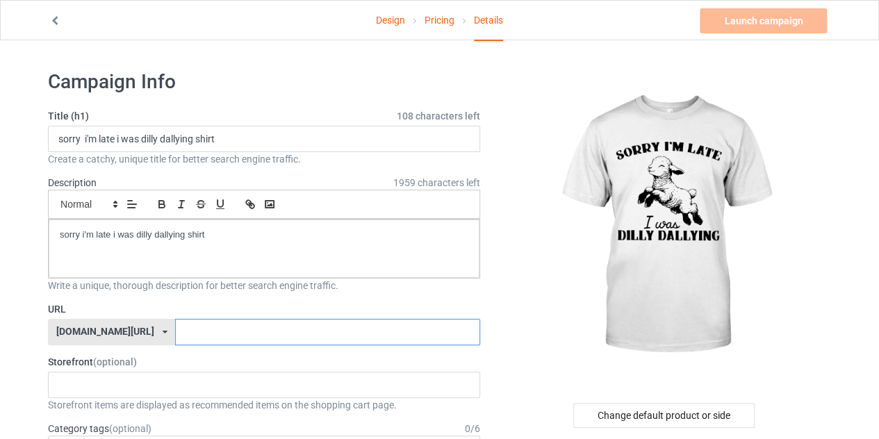
click at [245, 326] on input "text" at bounding box center [327, 332] width 304 height 26
type input "h"
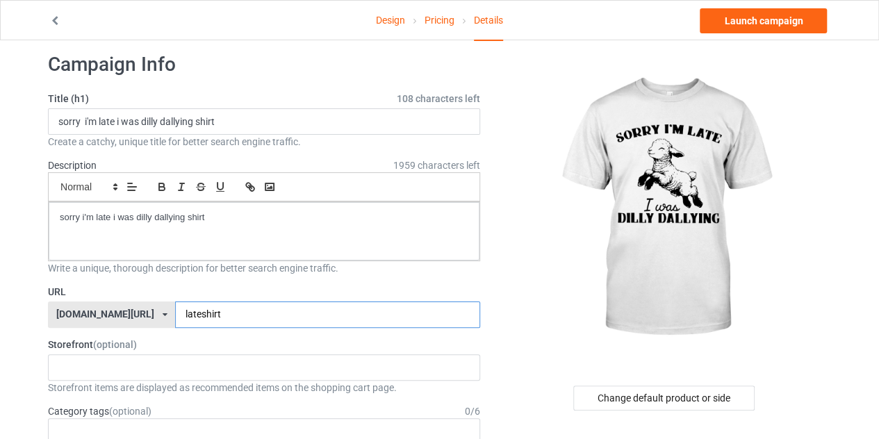
scroll to position [14, 0]
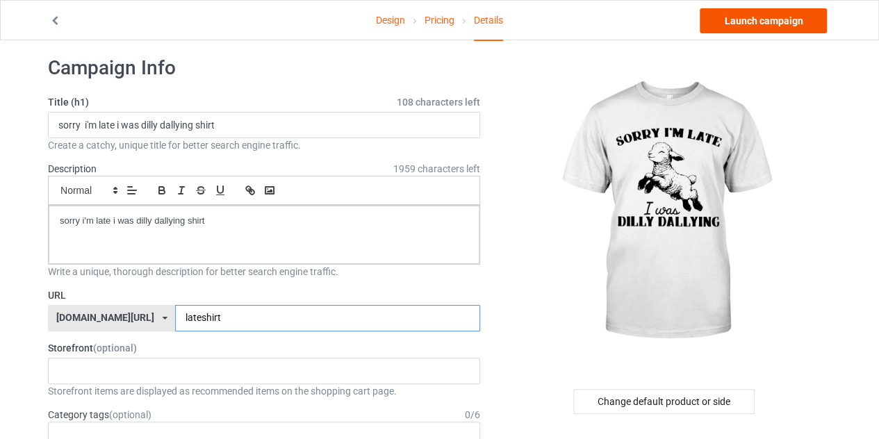
type input "lateshirt"
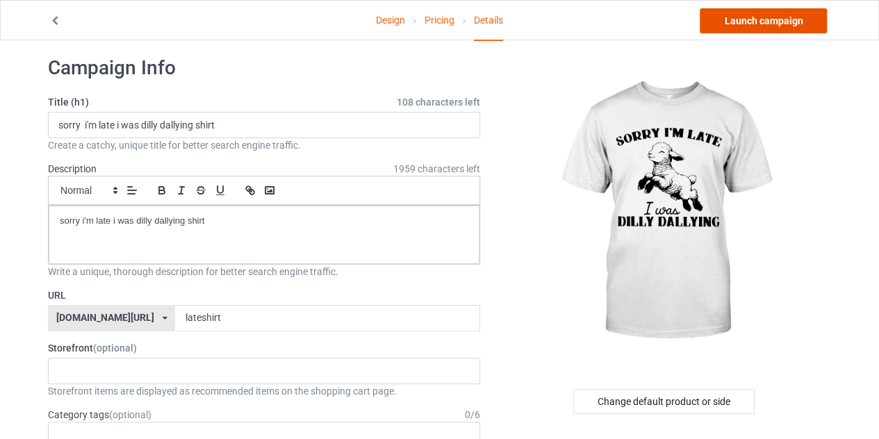
click at [758, 26] on link "Launch campaign" at bounding box center [762, 20] width 127 height 25
